Goal: Book appointment/travel/reservation

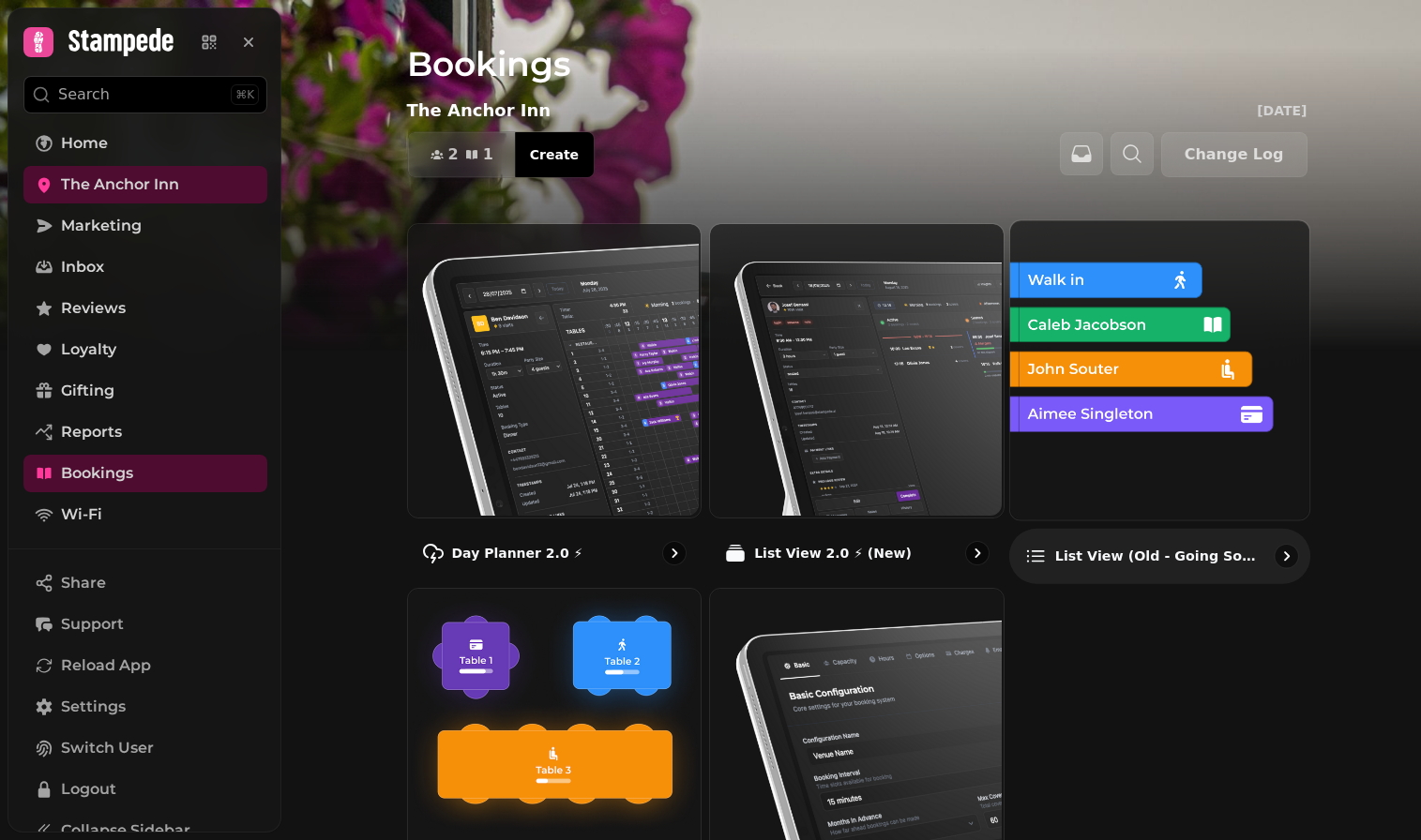
click at [1250, 420] on img at bounding box center [1157, 368] width 299 height 299
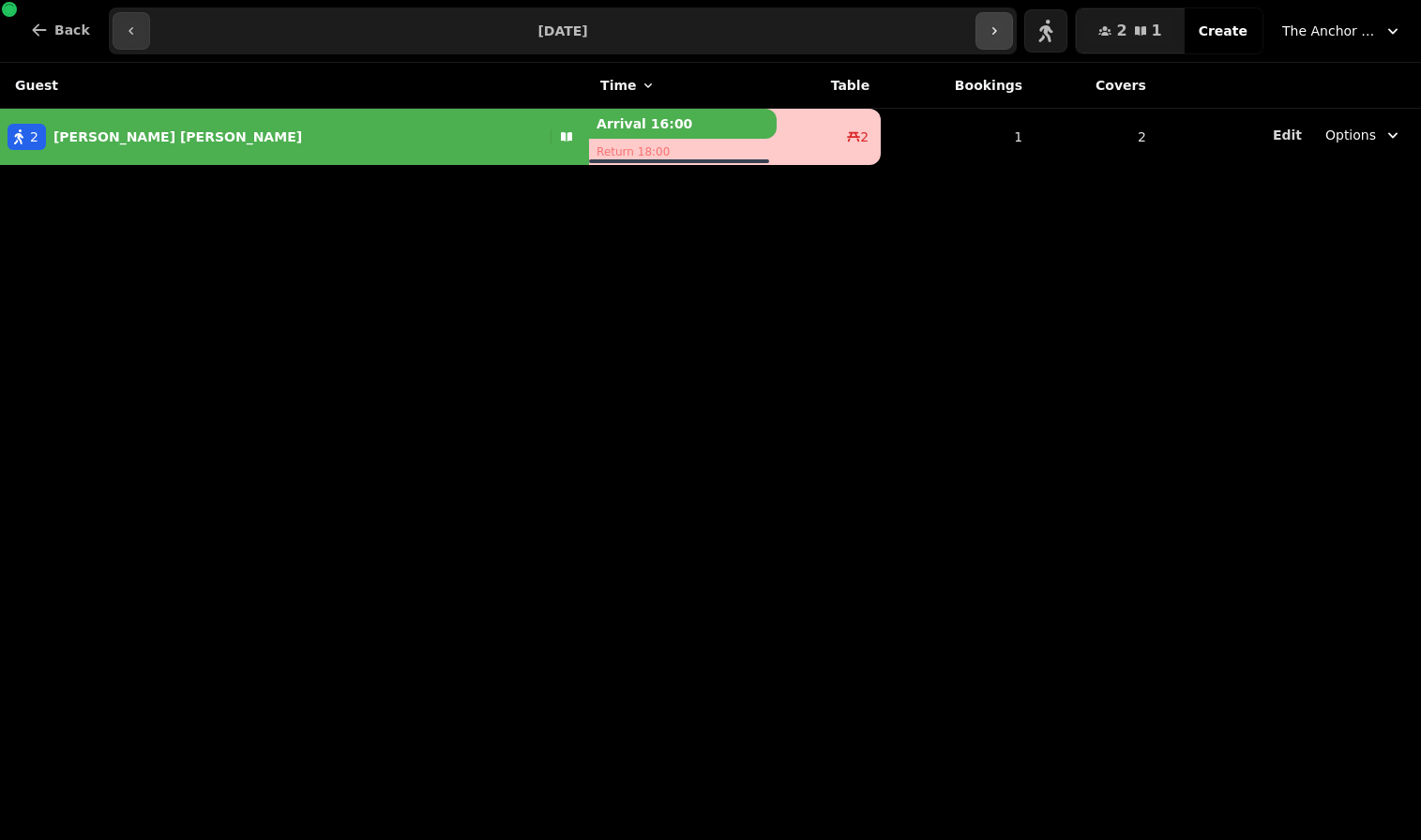
click at [1000, 38] on button "button" at bounding box center [994, 31] width 38 height 38
click at [1047, 39] on button "button" at bounding box center [1045, 31] width 38 height 38
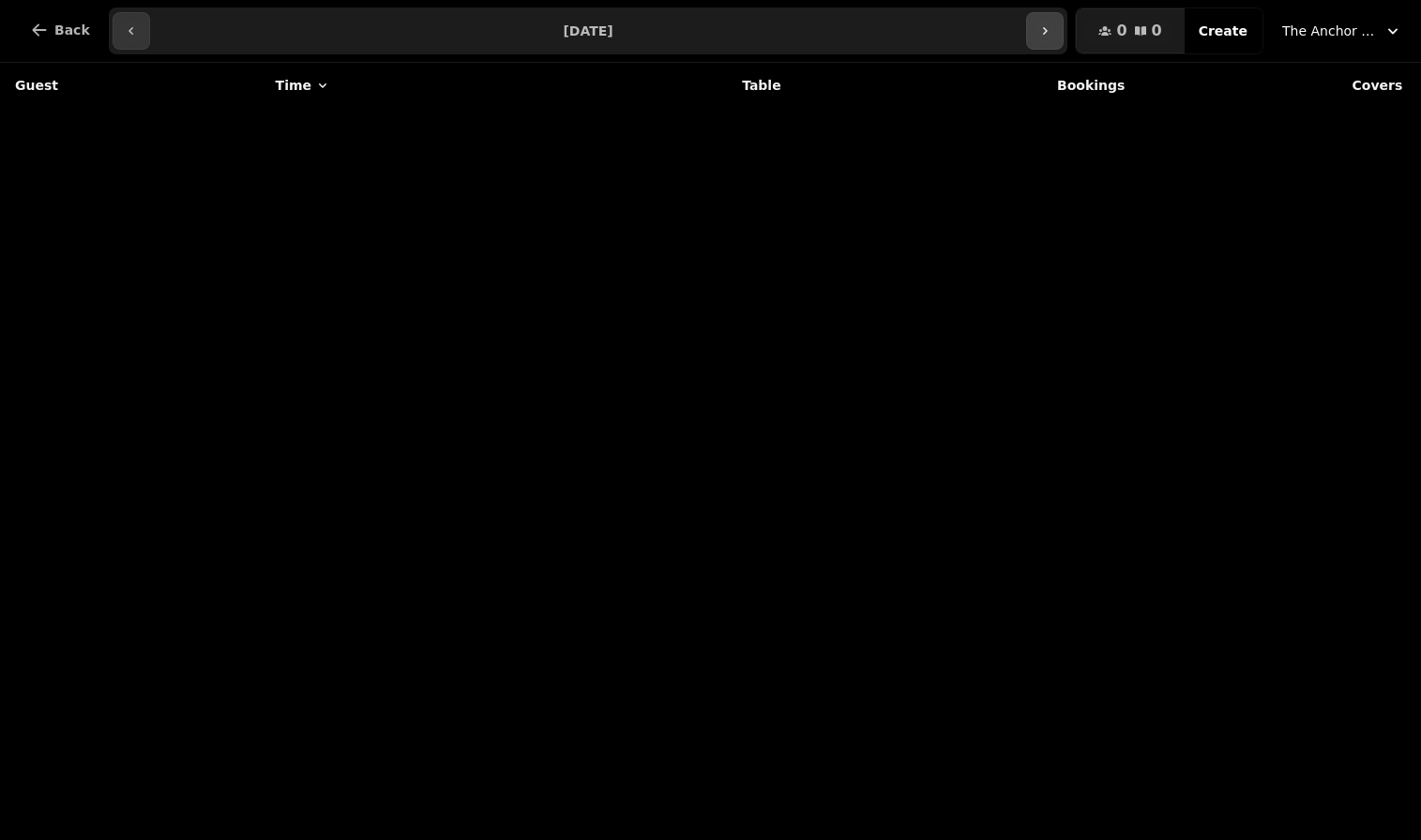
click at [1047, 39] on button "button" at bounding box center [1045, 31] width 38 height 38
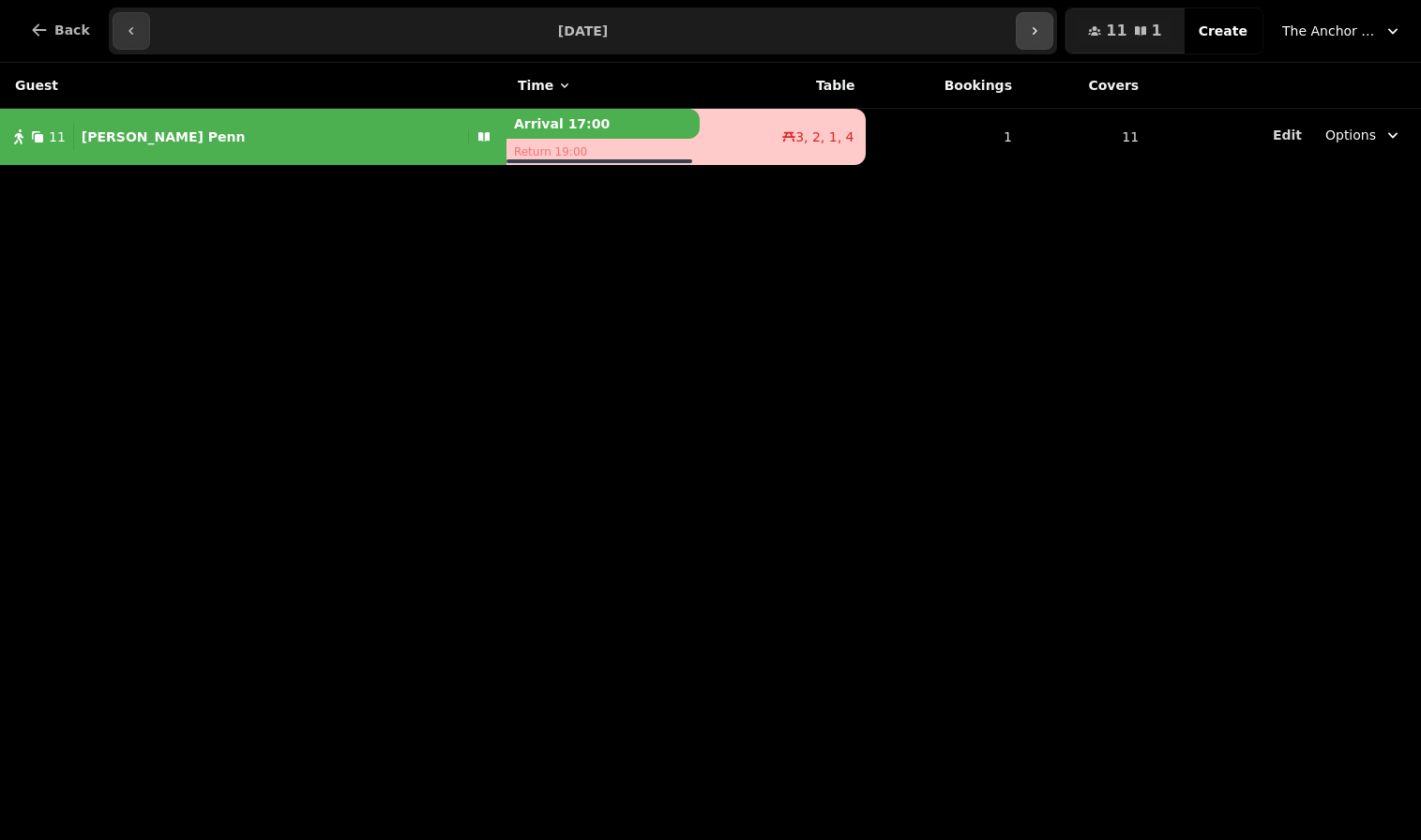
click at [1047, 39] on button "button" at bounding box center [1034, 31] width 38 height 38
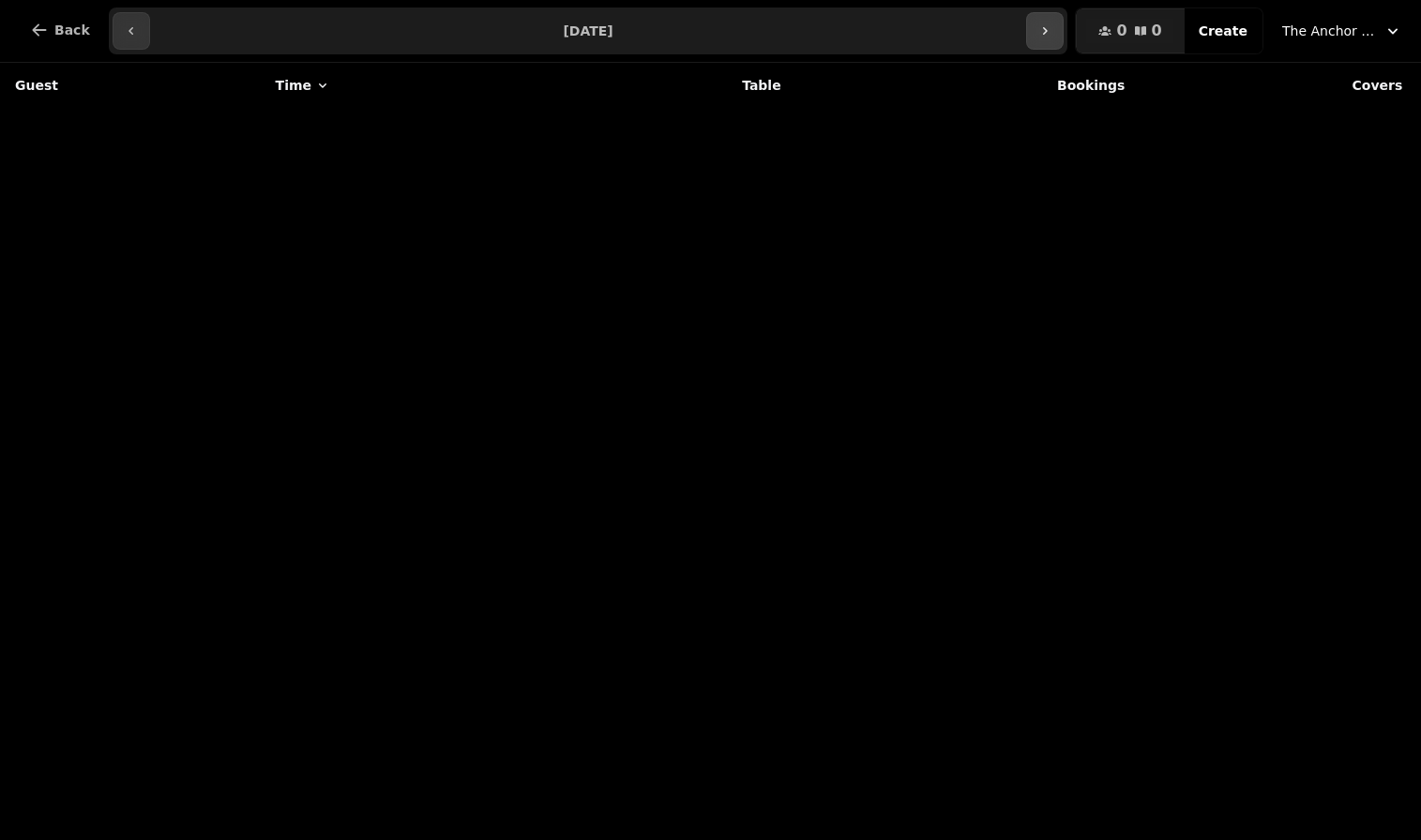
click at [1047, 39] on button "button" at bounding box center [1045, 31] width 38 height 38
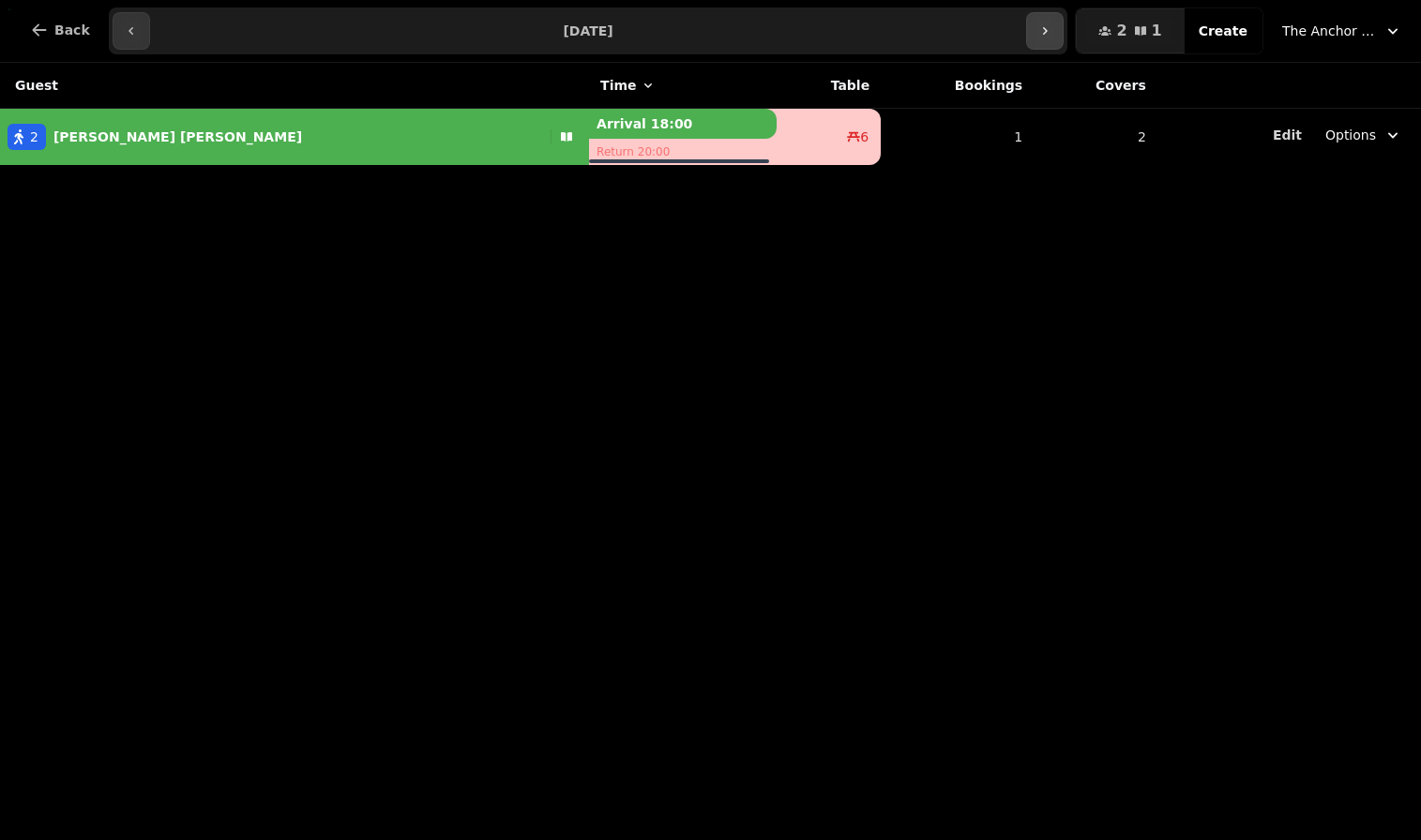
click at [1047, 39] on button "button" at bounding box center [1045, 31] width 38 height 38
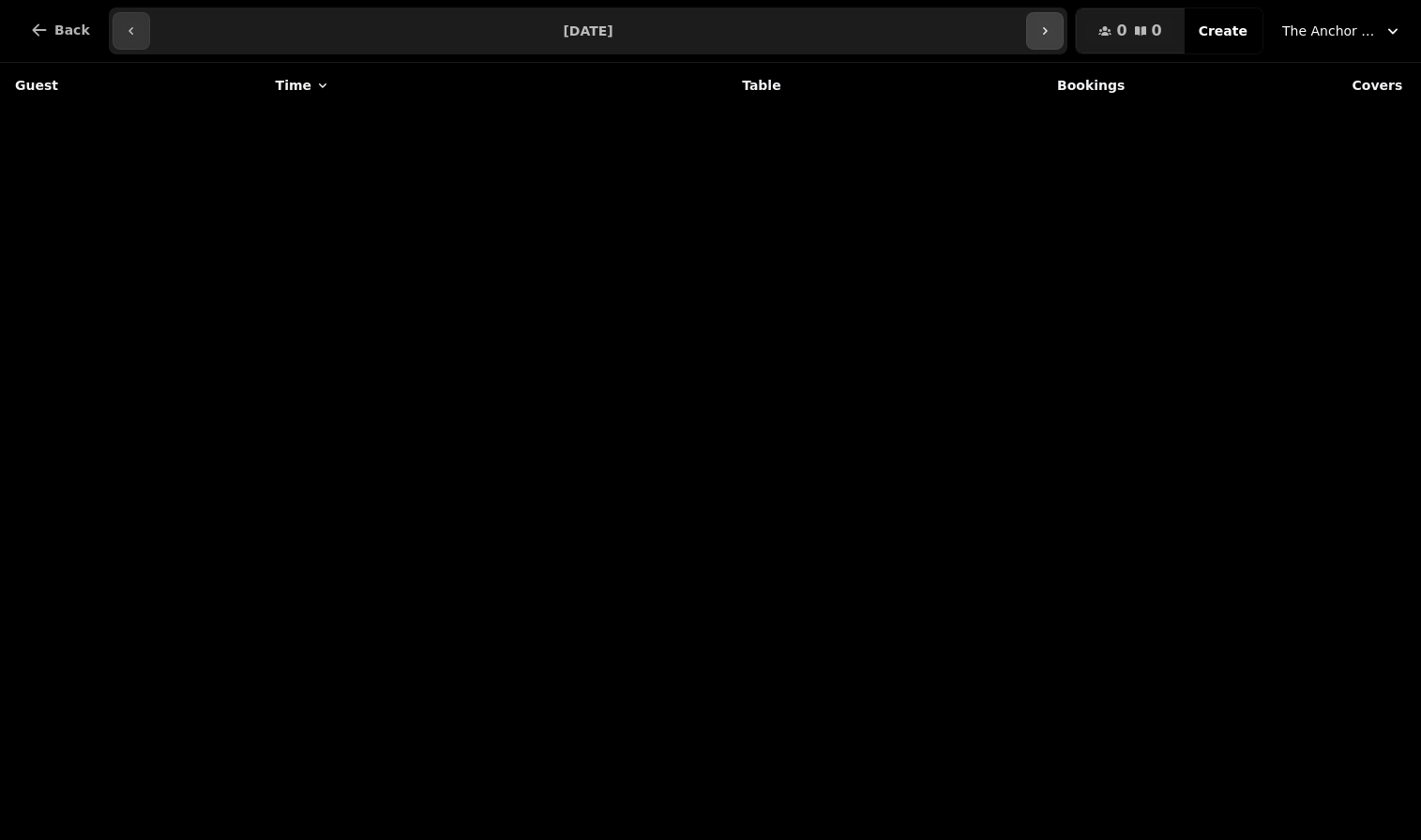
click at [1047, 39] on button "button" at bounding box center [1045, 31] width 38 height 38
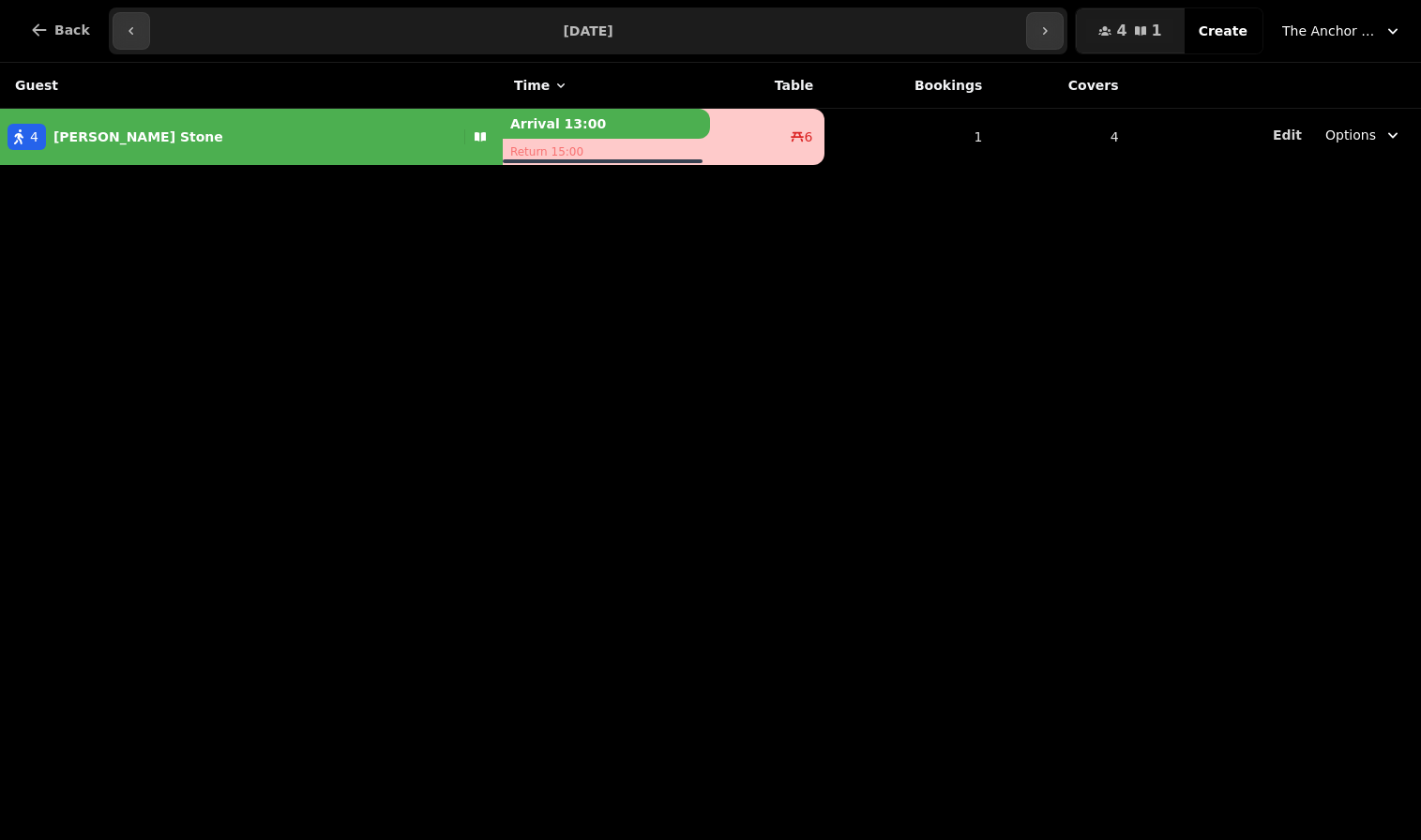
click at [147, 27] on div "**********" at bounding box center [588, 31] width 959 height 47
click at [129, 27] on icon "button" at bounding box center [131, 31] width 15 height 15
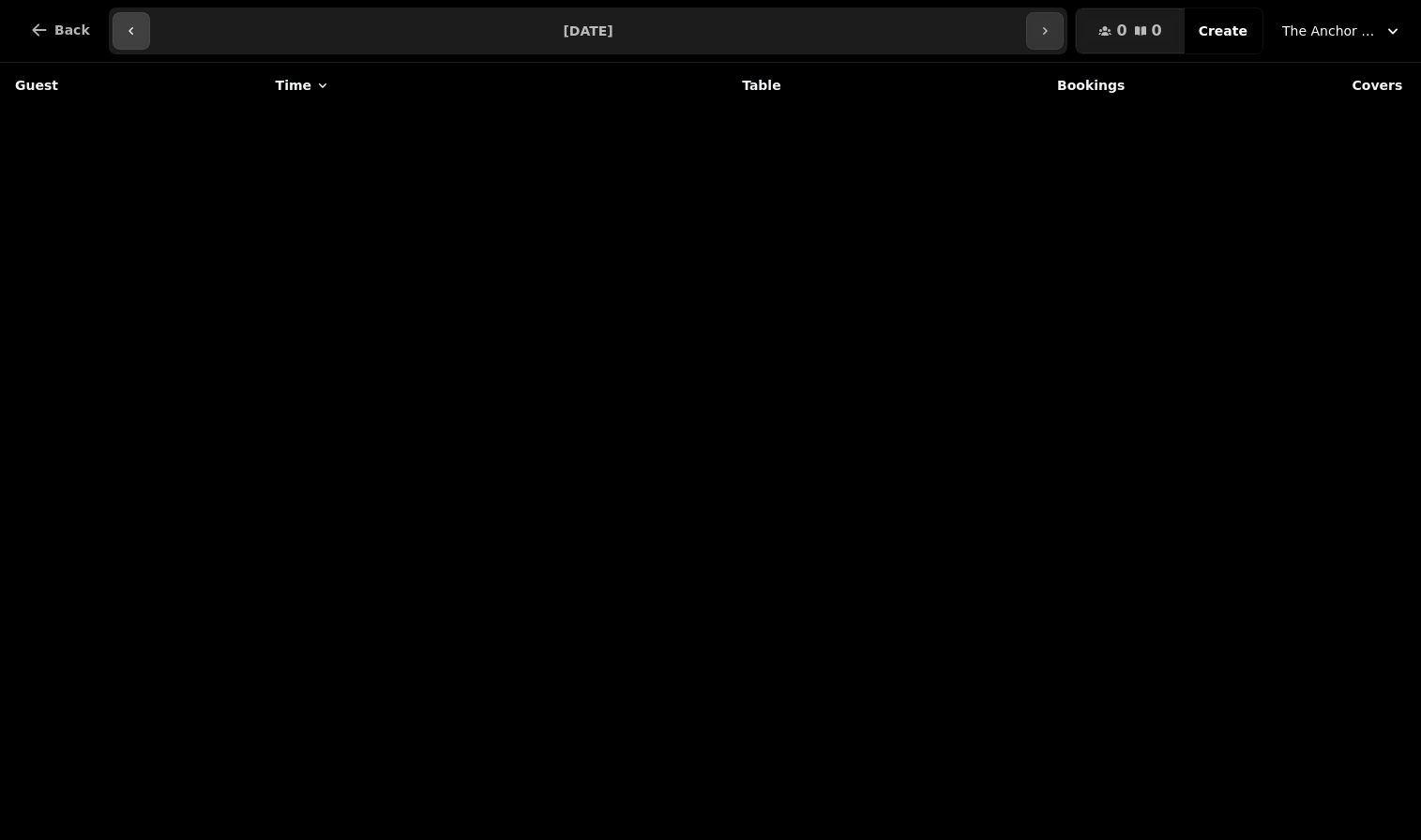
click at [129, 27] on icon "button" at bounding box center [131, 31] width 15 height 15
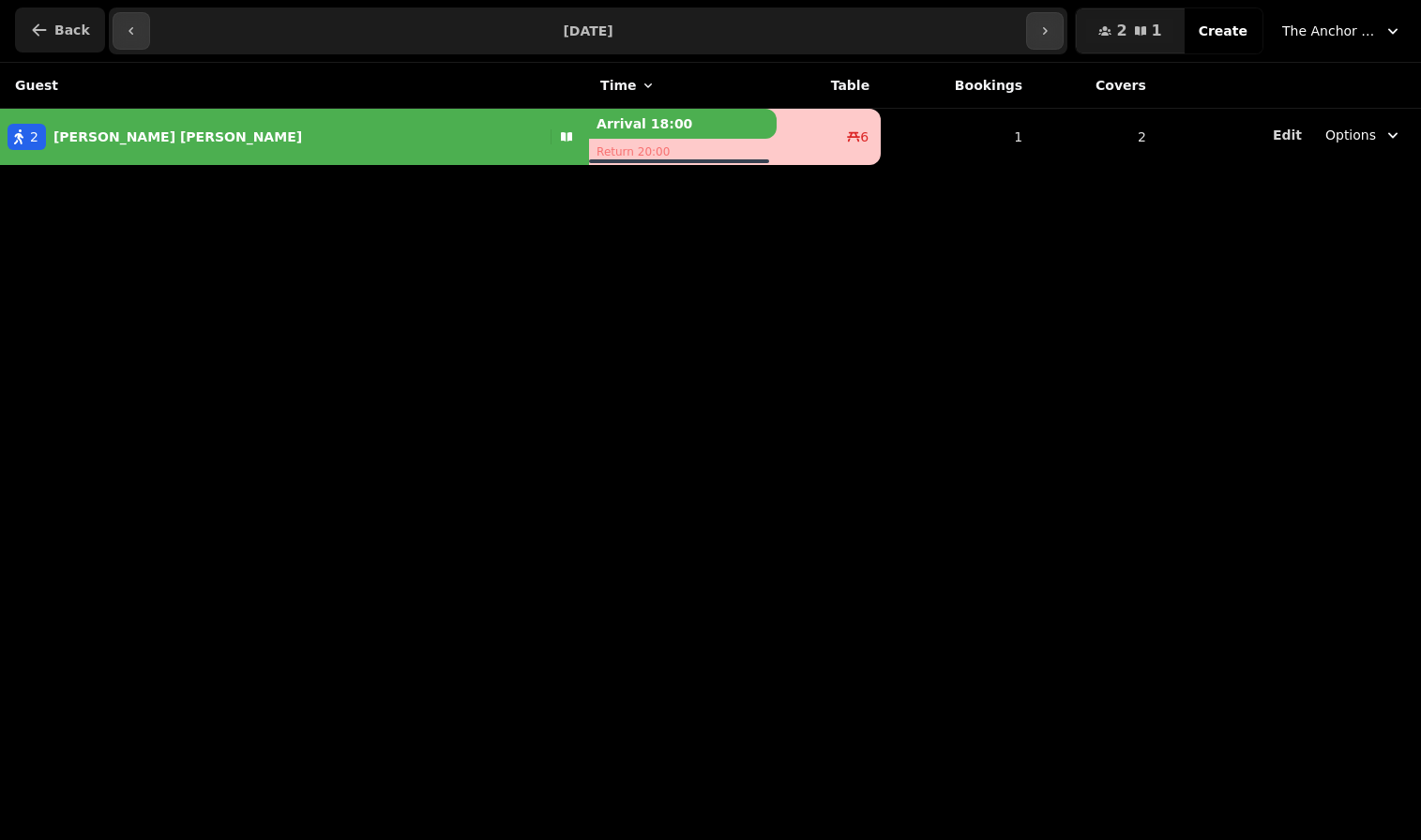
click at [68, 24] on span "Back" at bounding box center [72, 30] width 36 height 13
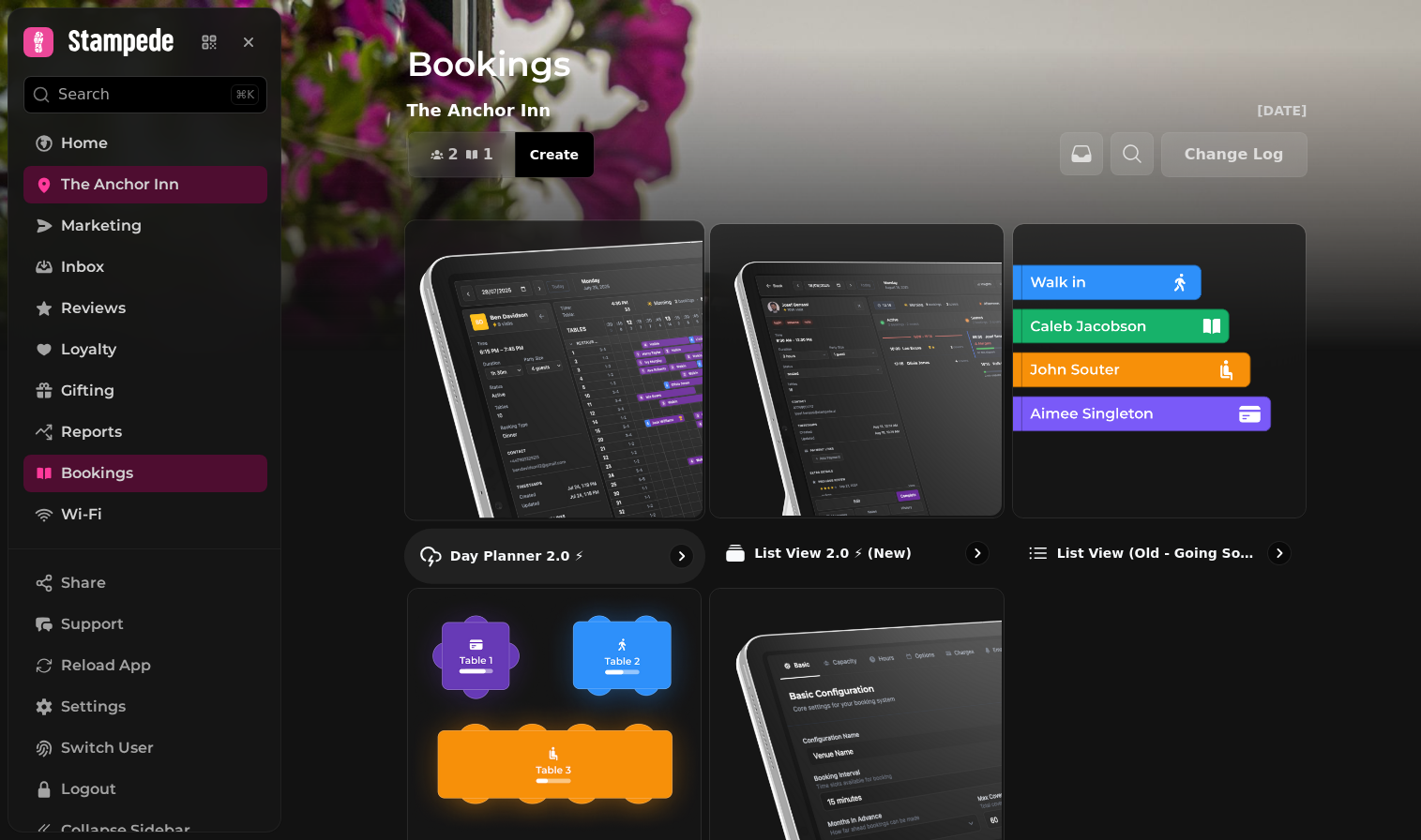
click at [638, 392] on img at bounding box center [552, 368] width 299 height 299
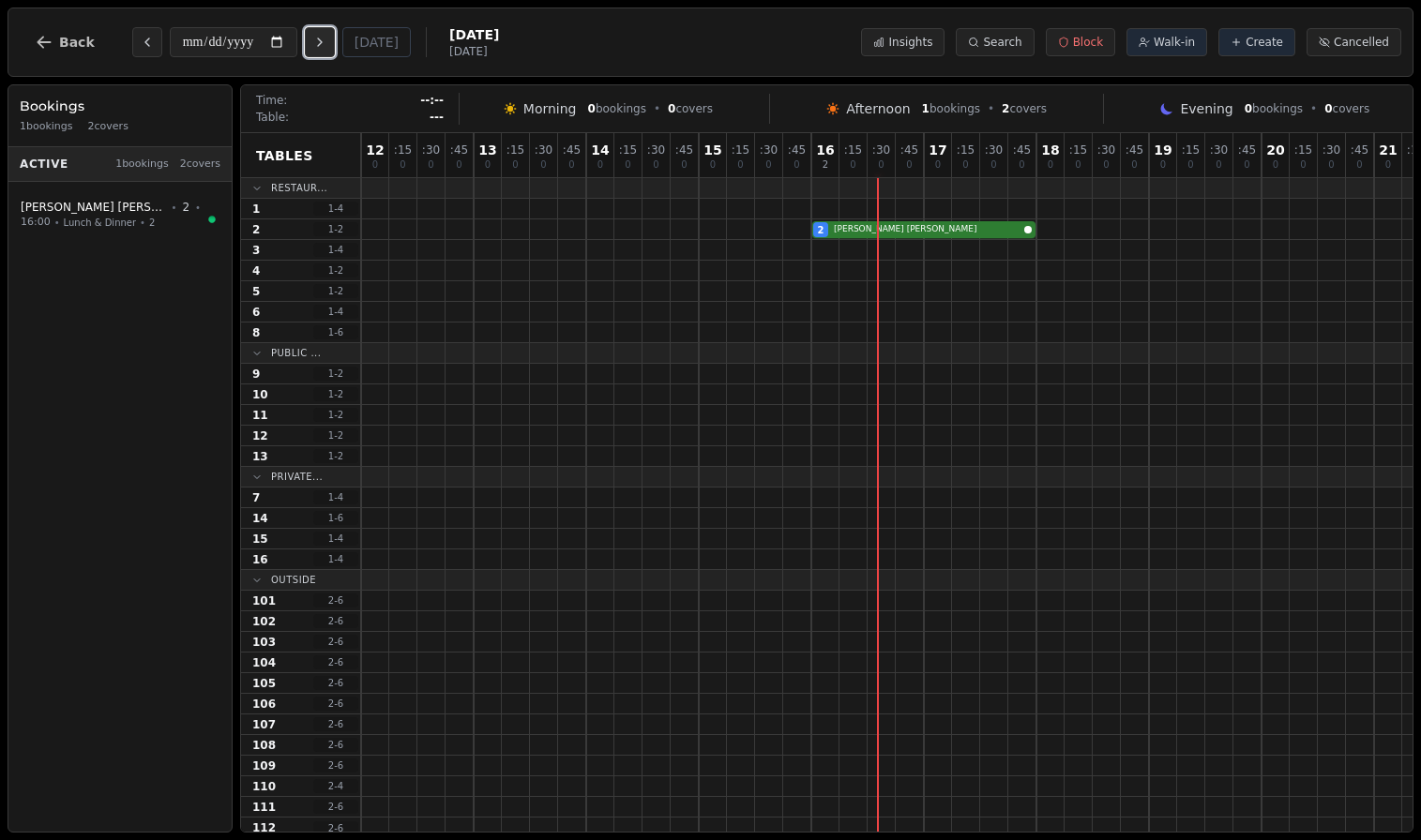
click at [327, 41] on icon "Next day" at bounding box center [320, 42] width 15 height 15
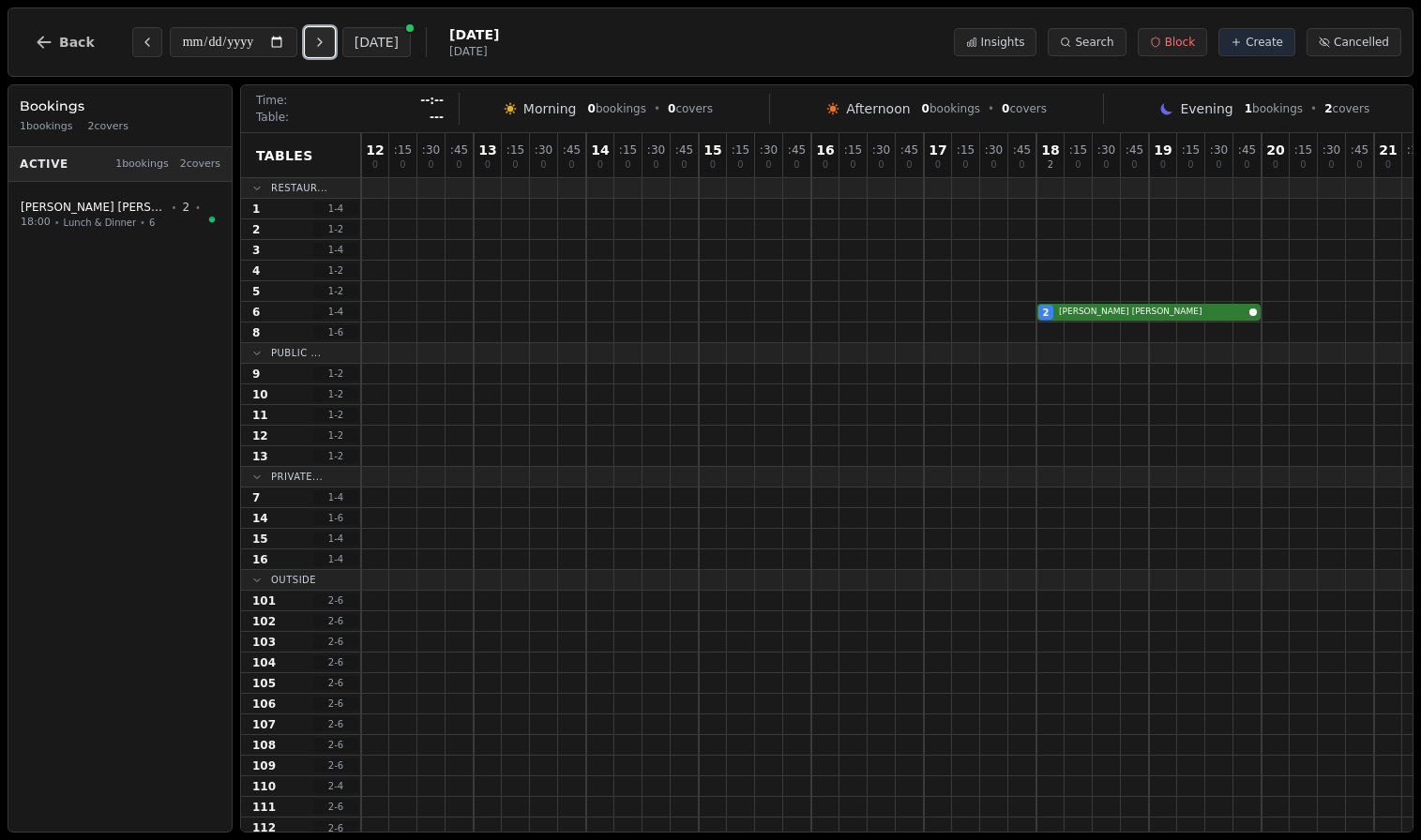
click at [327, 41] on icon "Next day" at bounding box center [320, 42] width 15 height 15
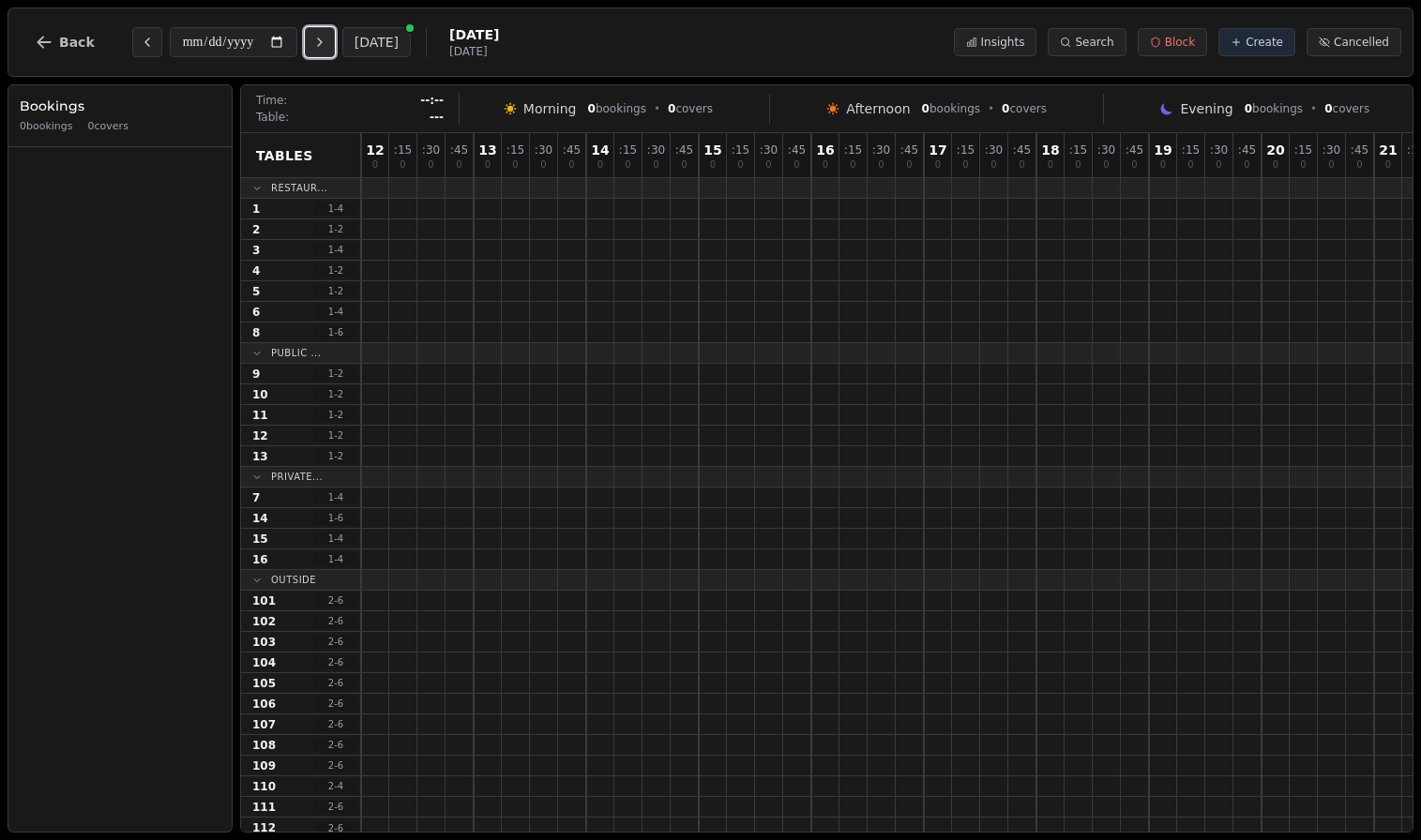
click at [327, 41] on icon "Next day" at bounding box center [320, 42] width 15 height 15
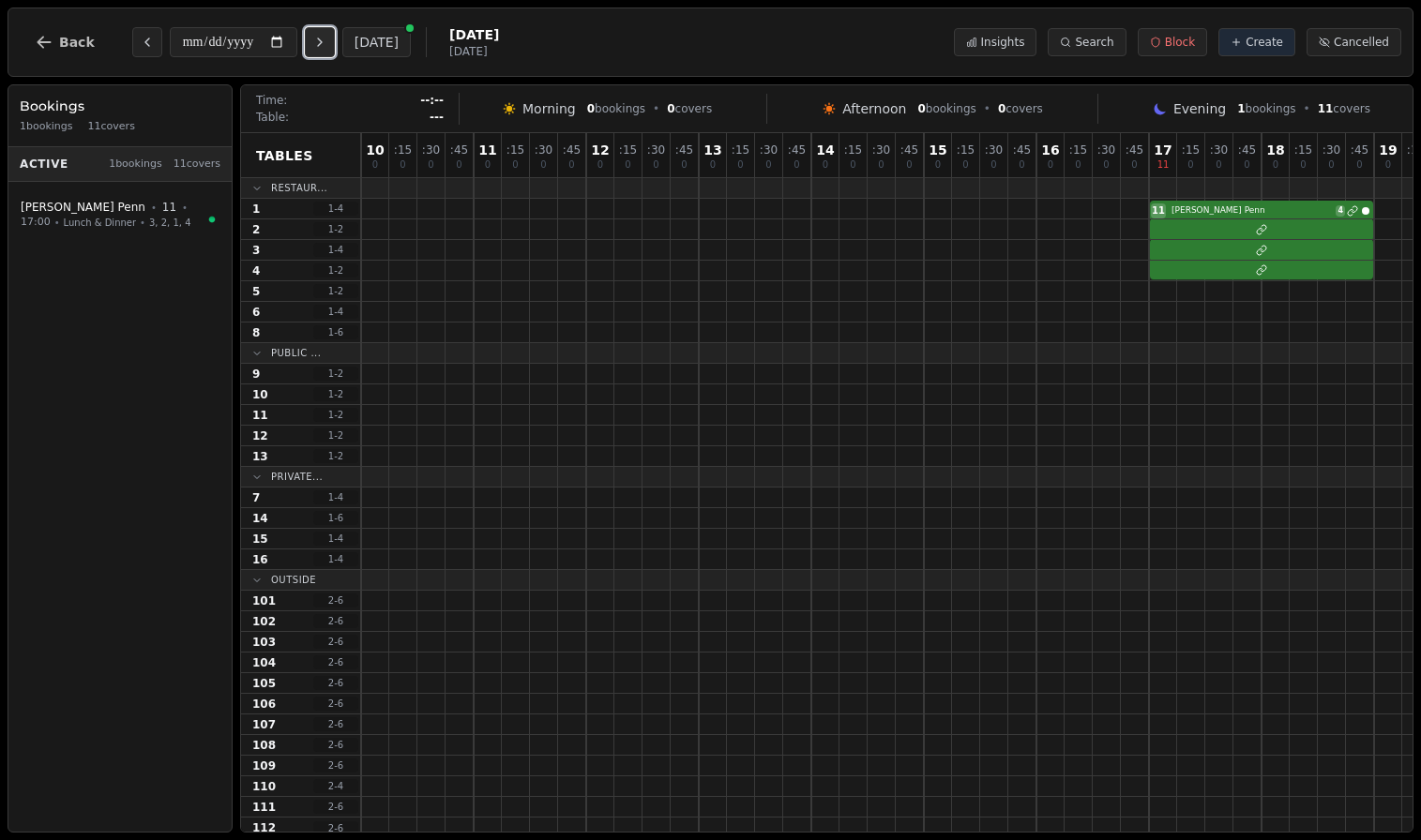
click at [327, 41] on icon "Next day" at bounding box center [320, 42] width 15 height 15
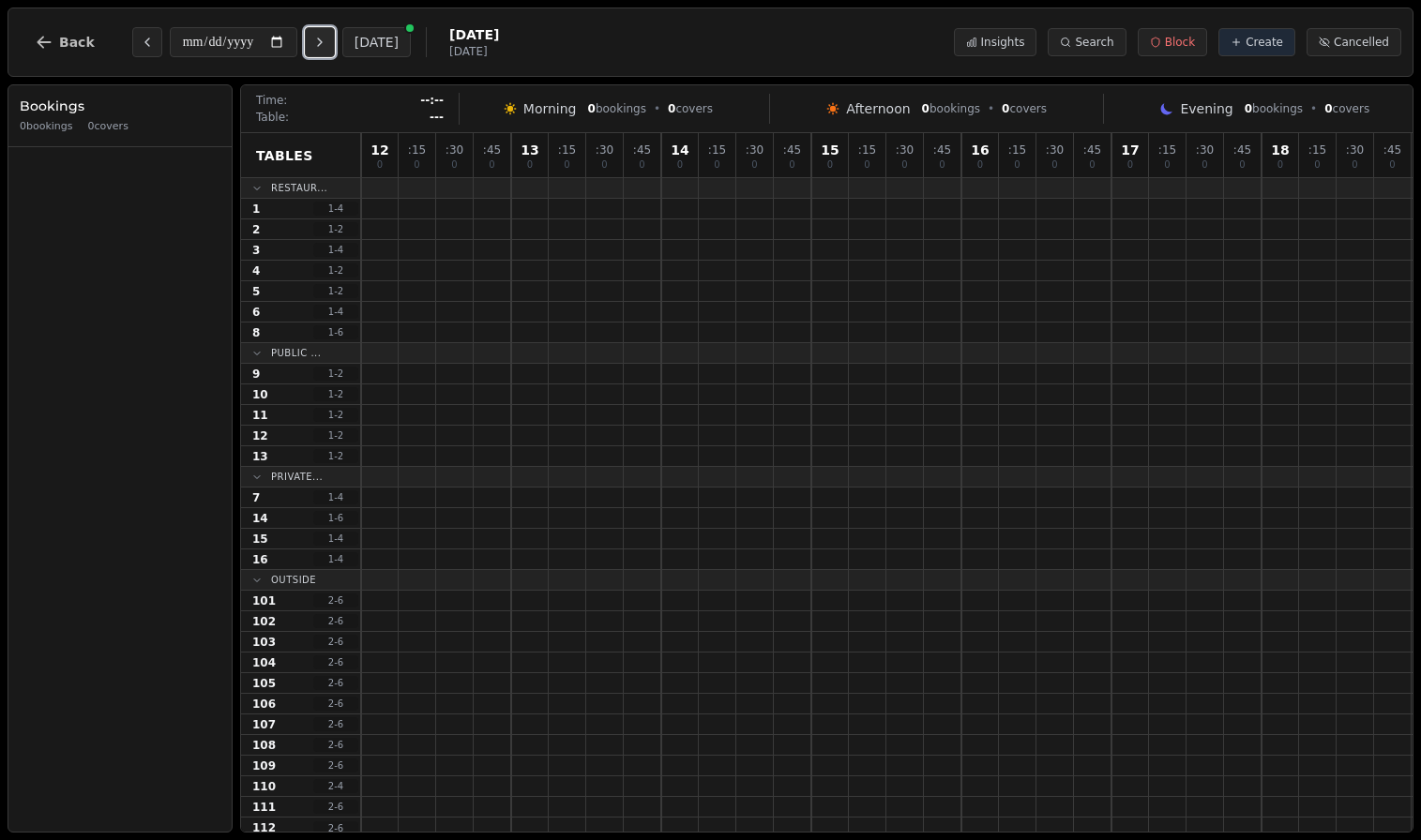
click at [327, 41] on icon "Next day" at bounding box center [320, 42] width 15 height 15
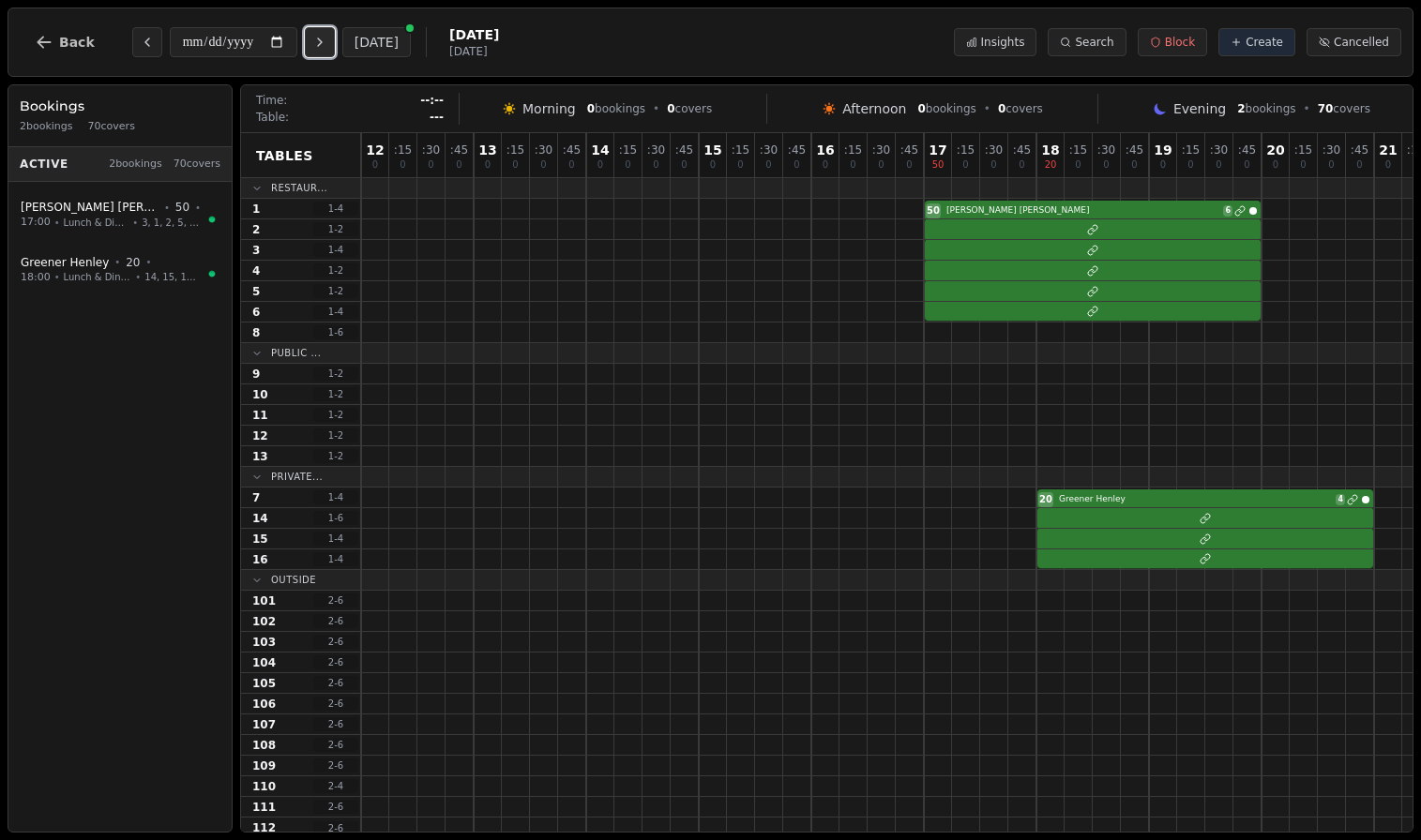
click at [327, 41] on icon "Next day" at bounding box center [320, 42] width 15 height 15
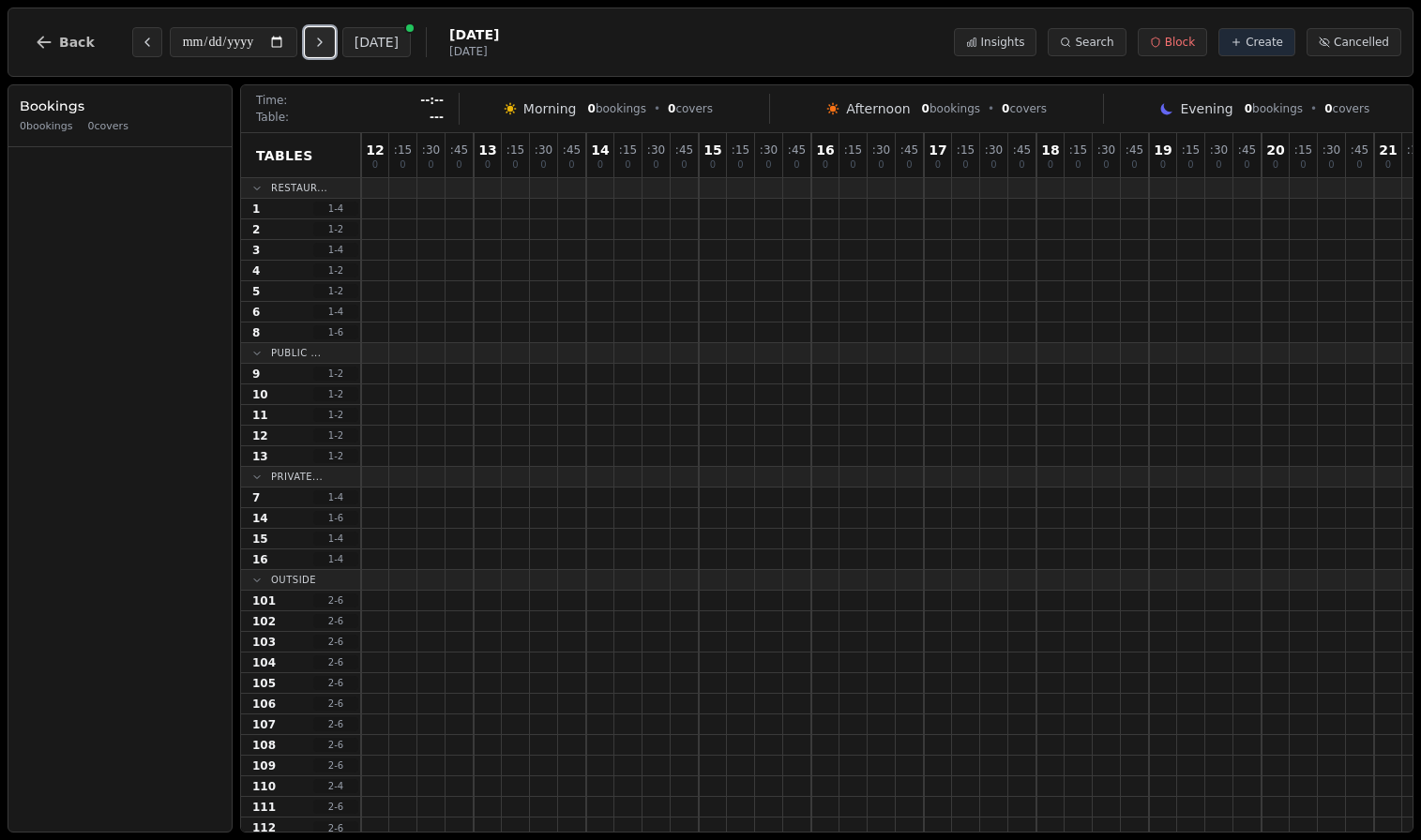
click at [327, 41] on icon "Next day" at bounding box center [320, 42] width 15 height 15
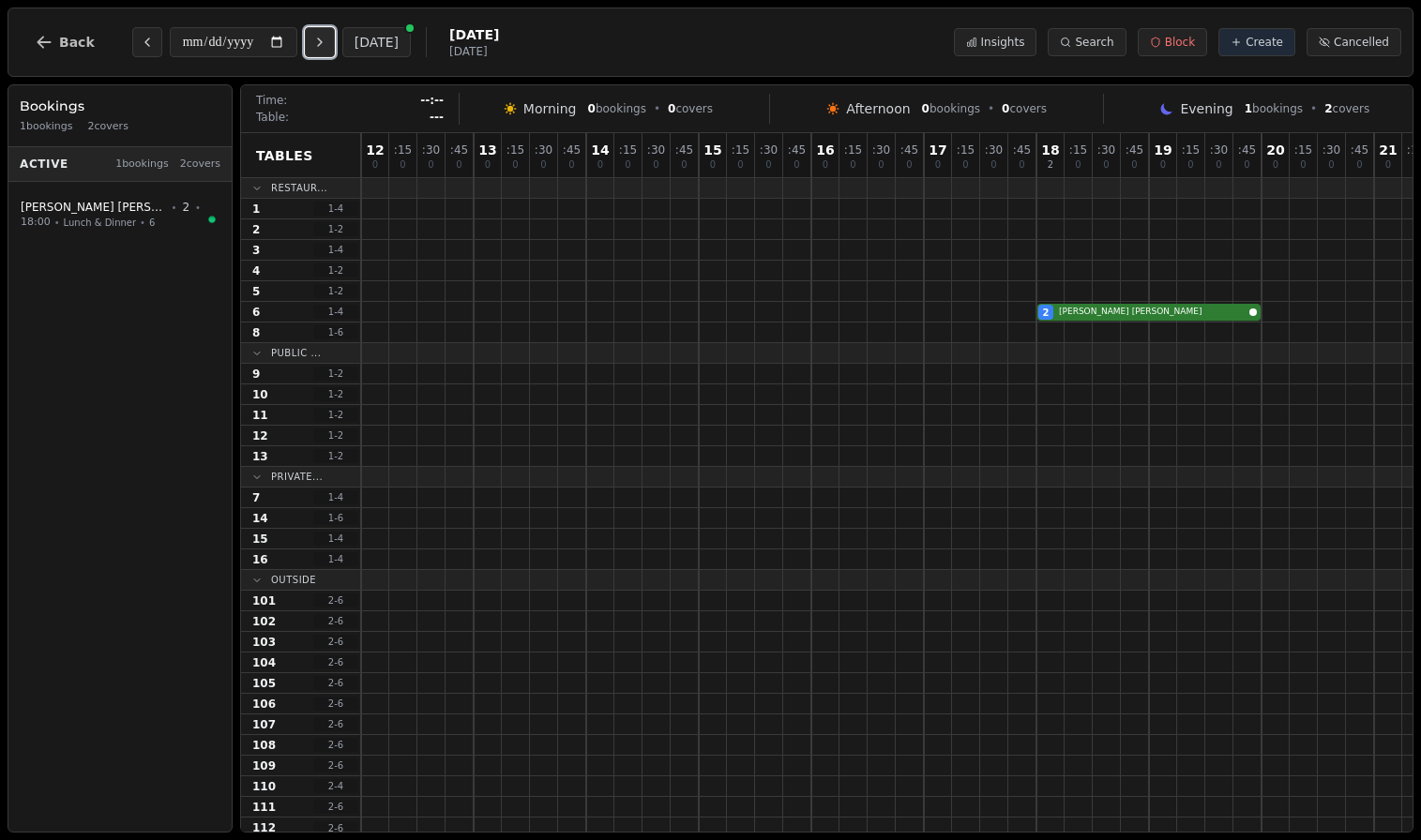
click at [327, 41] on icon "Next day" at bounding box center [320, 42] width 15 height 15
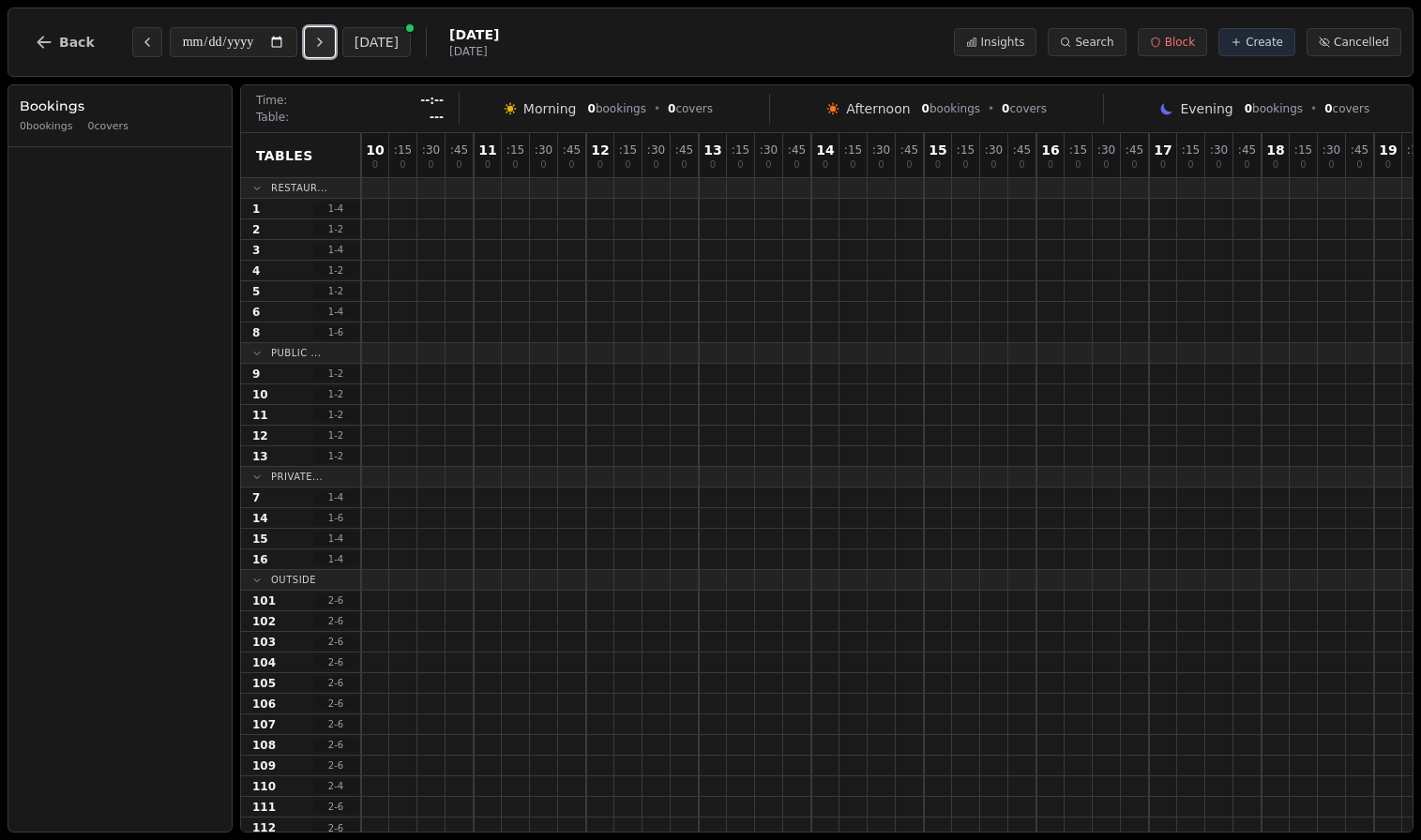
click at [327, 41] on icon "Next day" at bounding box center [320, 42] width 15 height 15
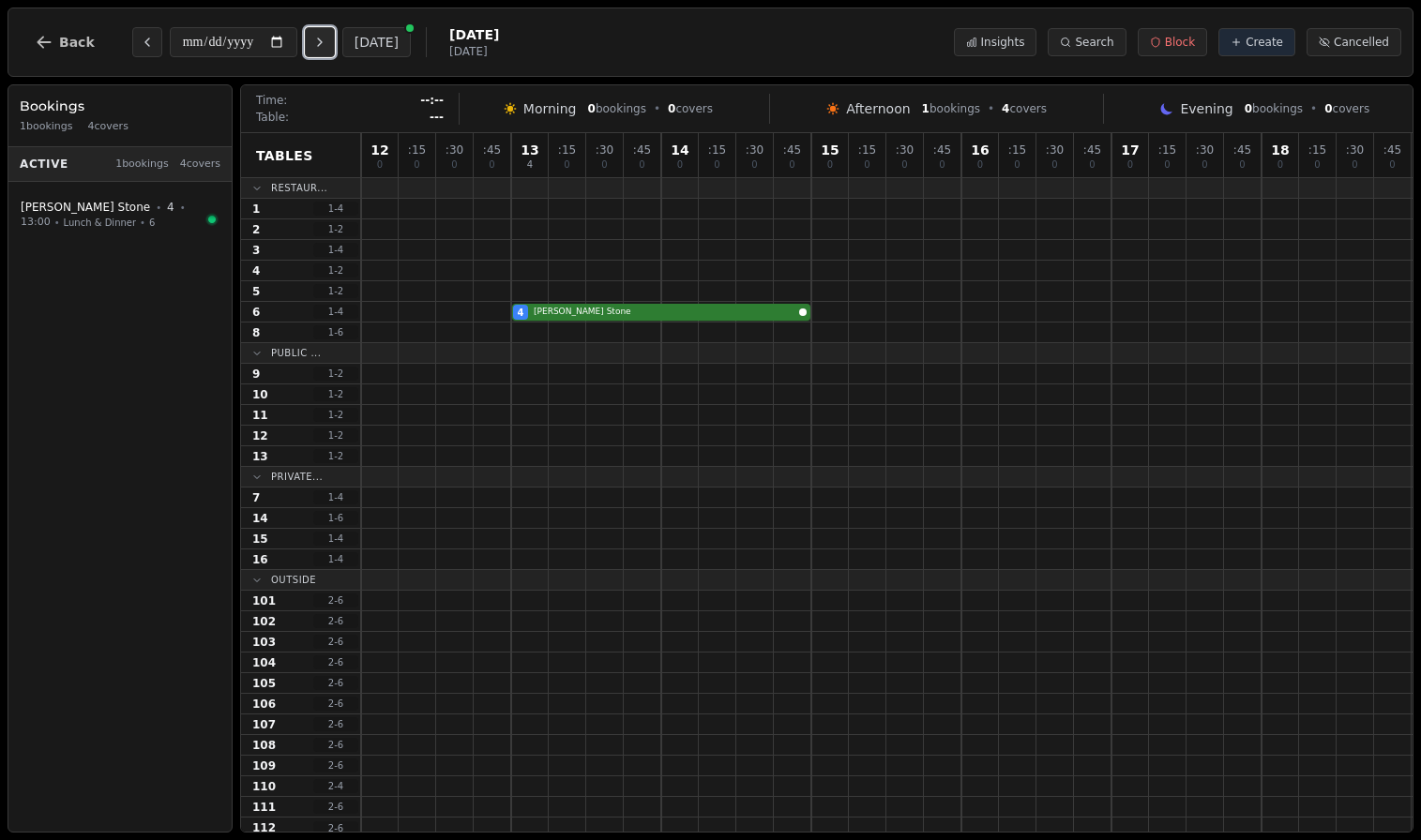
click at [327, 41] on icon "Next day" at bounding box center [320, 42] width 15 height 15
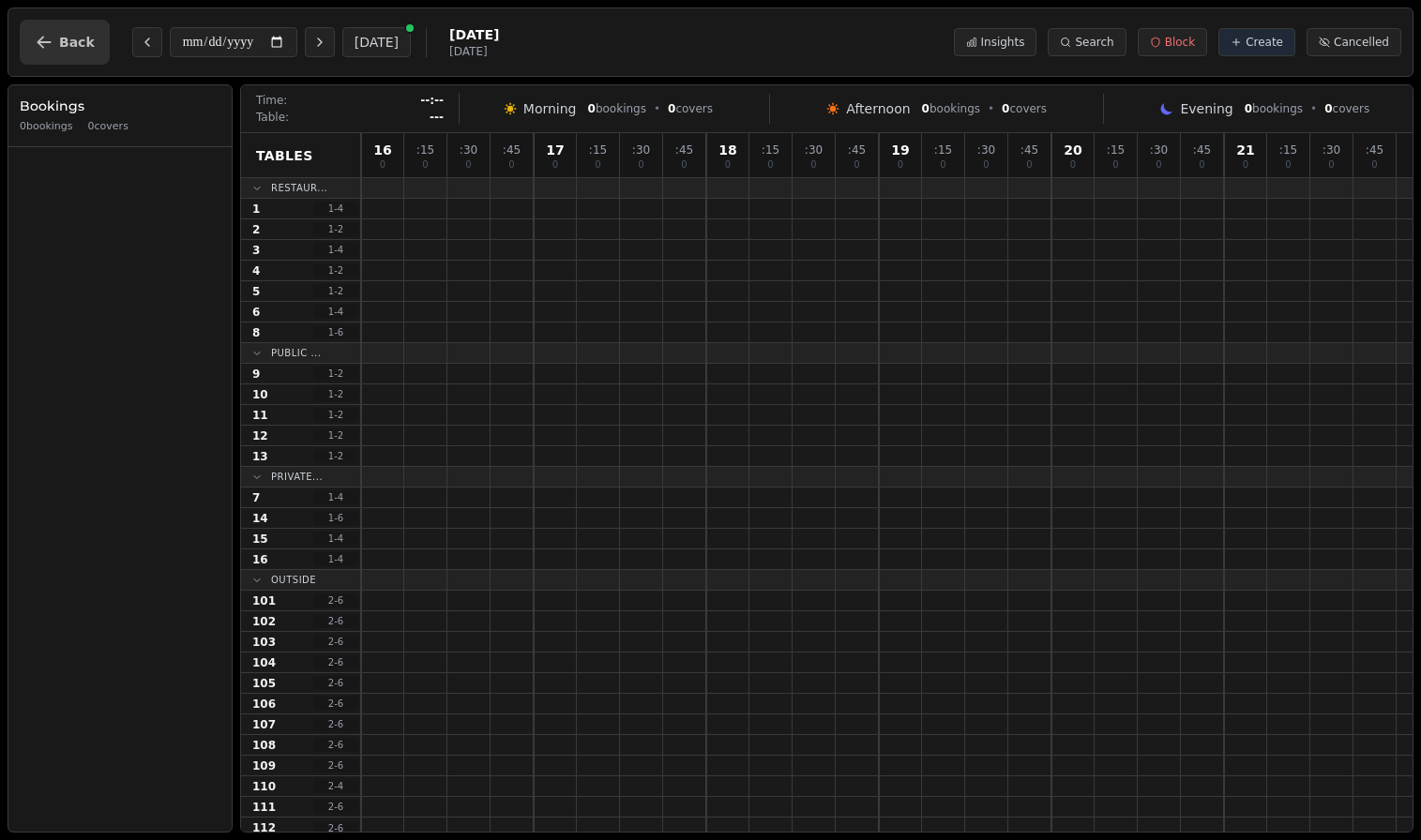
click at [78, 42] on span "Back" at bounding box center [77, 42] width 36 height 13
